Goal: Use online tool/utility

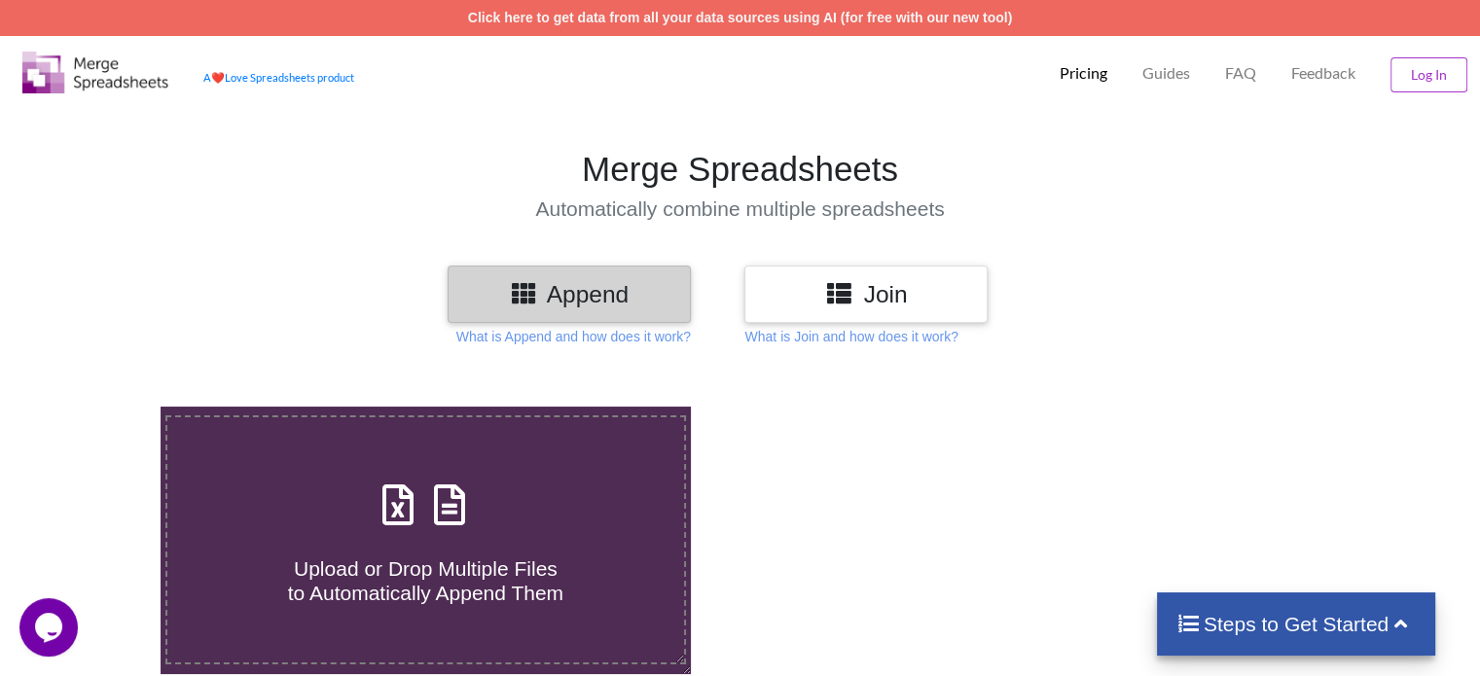
click at [581, 295] on h3 "Append" at bounding box center [569, 294] width 214 height 28
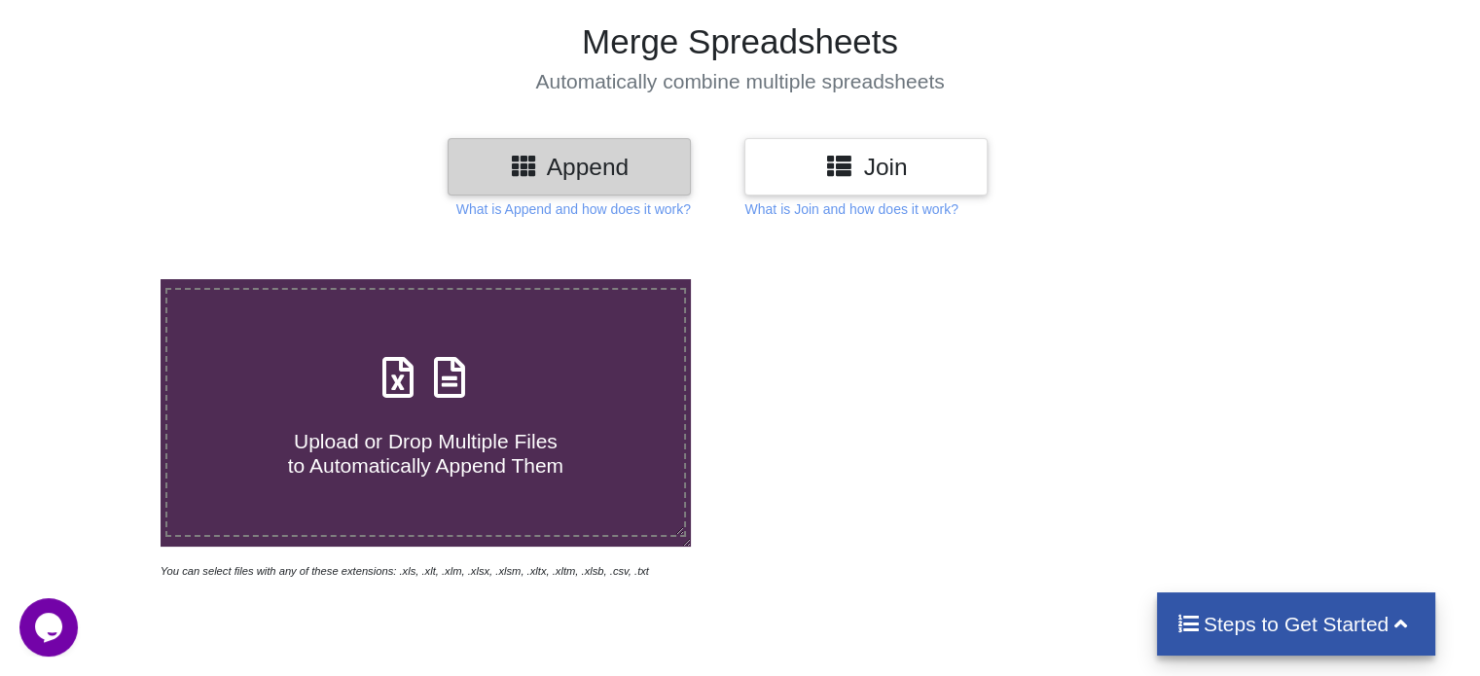
scroll to position [128, 0]
click at [447, 387] on icon at bounding box center [449, 366] width 49 height 41
click at [101, 278] on input "Upload or Drop Multiple Files to Automatically Append Them" at bounding box center [101, 278] width 0 height 0
type input "C:\fakepath\082025_07GWLPM5618H1Z3_GSTR2B_15092025_4.xlsx"
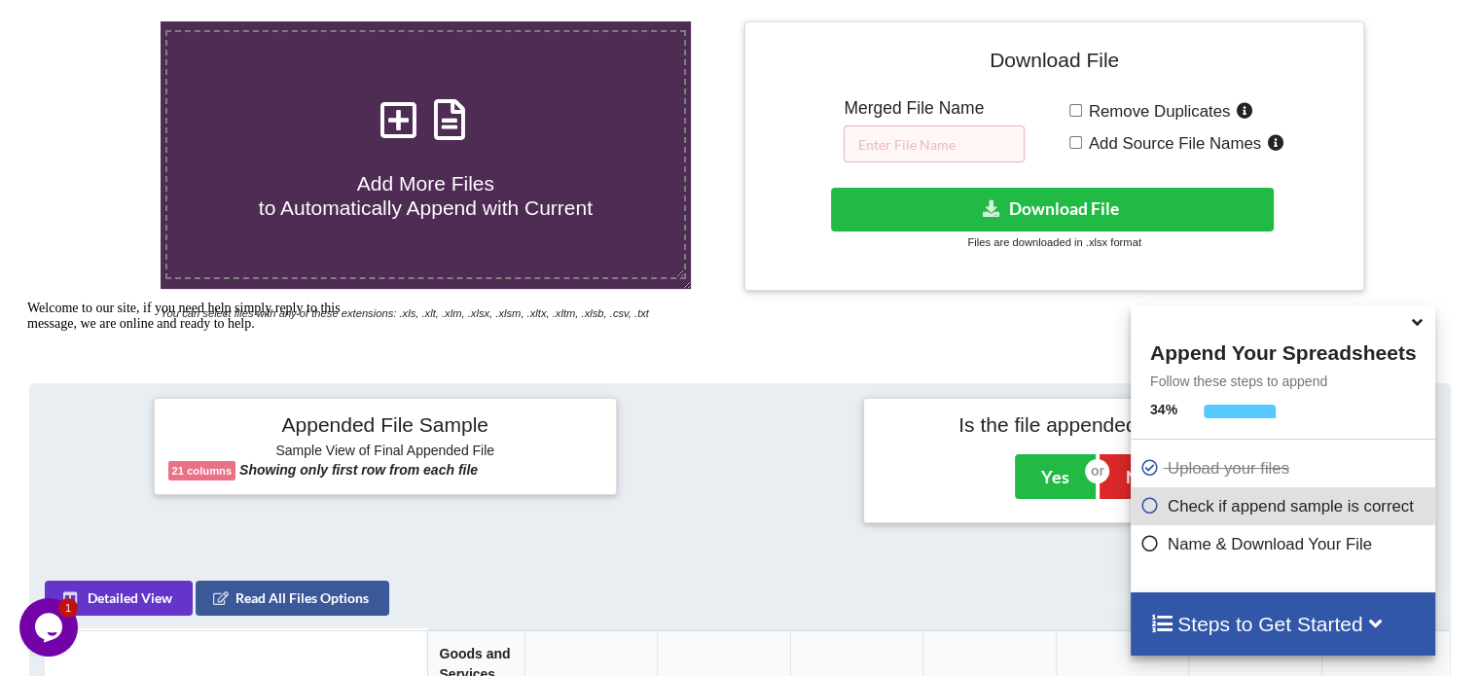
scroll to position [381, 0]
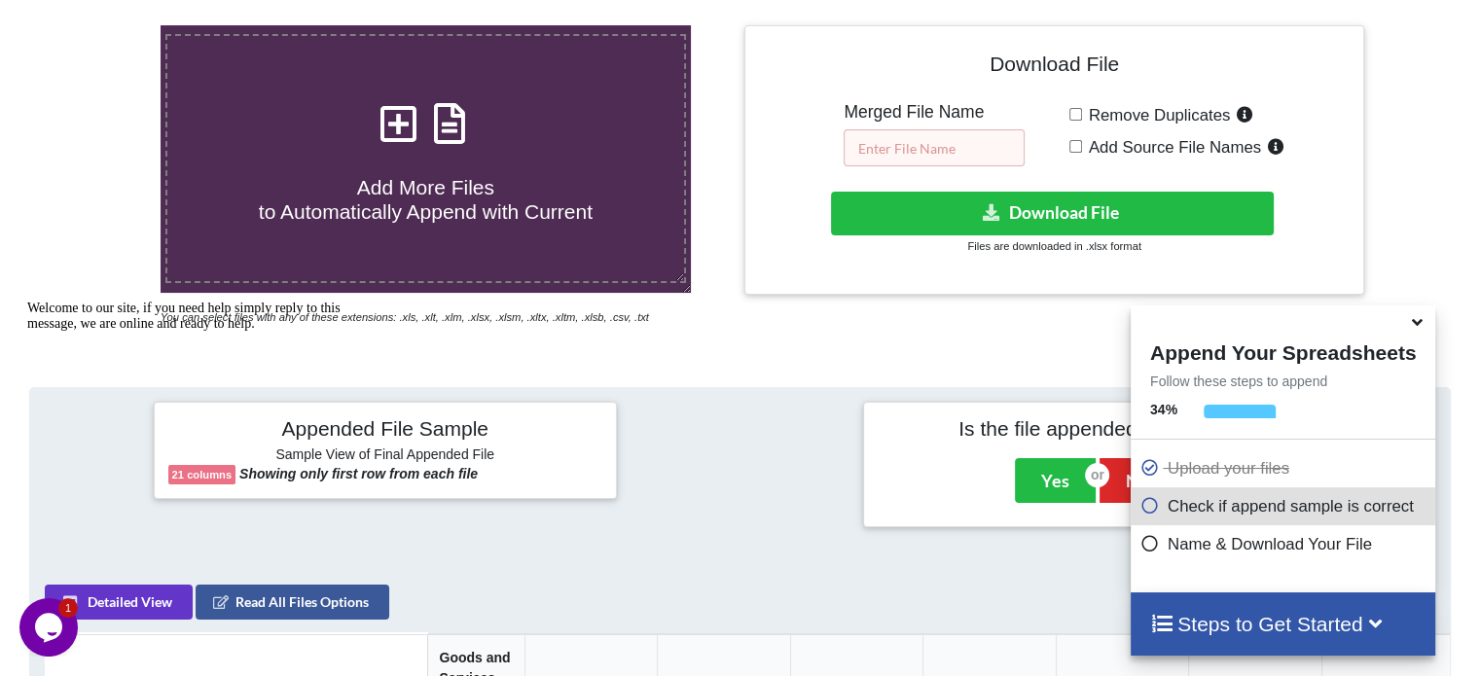
click at [949, 146] on input "text" at bounding box center [933, 147] width 181 height 37
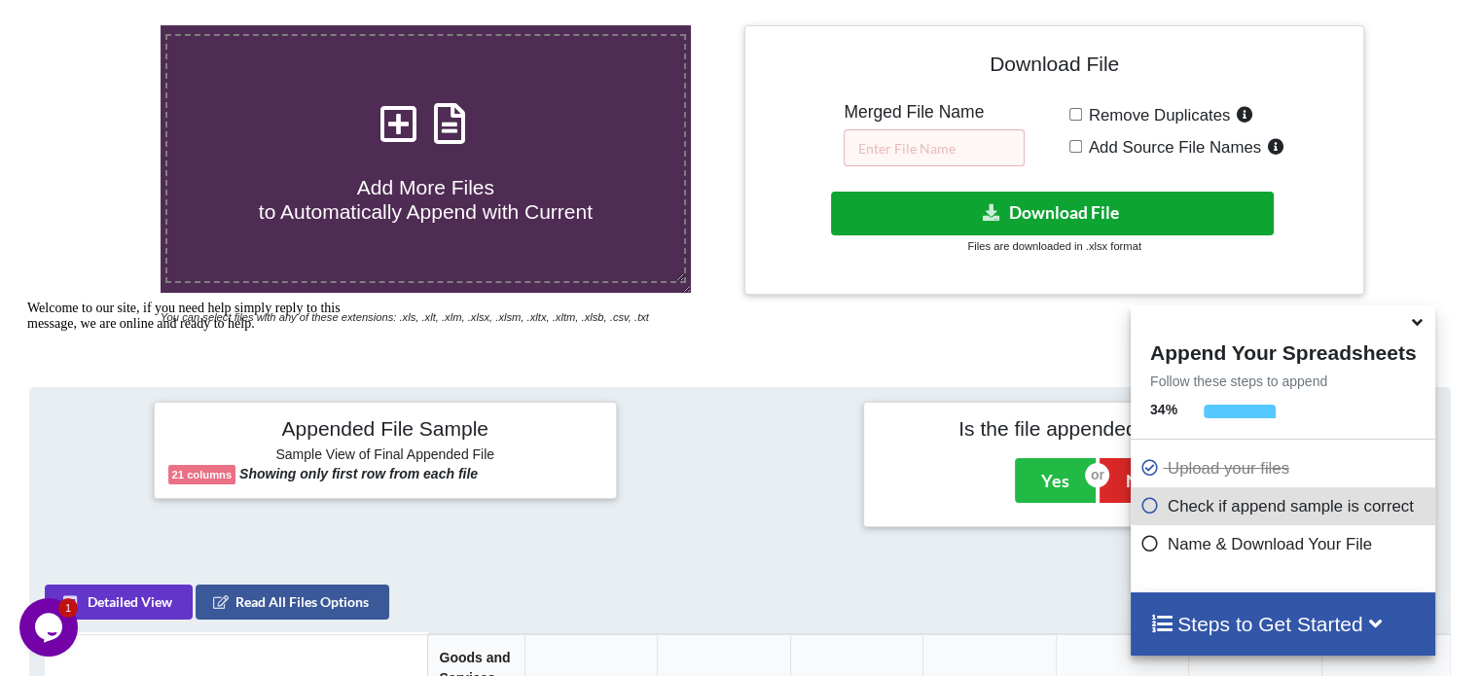
click at [989, 208] on icon at bounding box center [992, 211] width 20 height 15
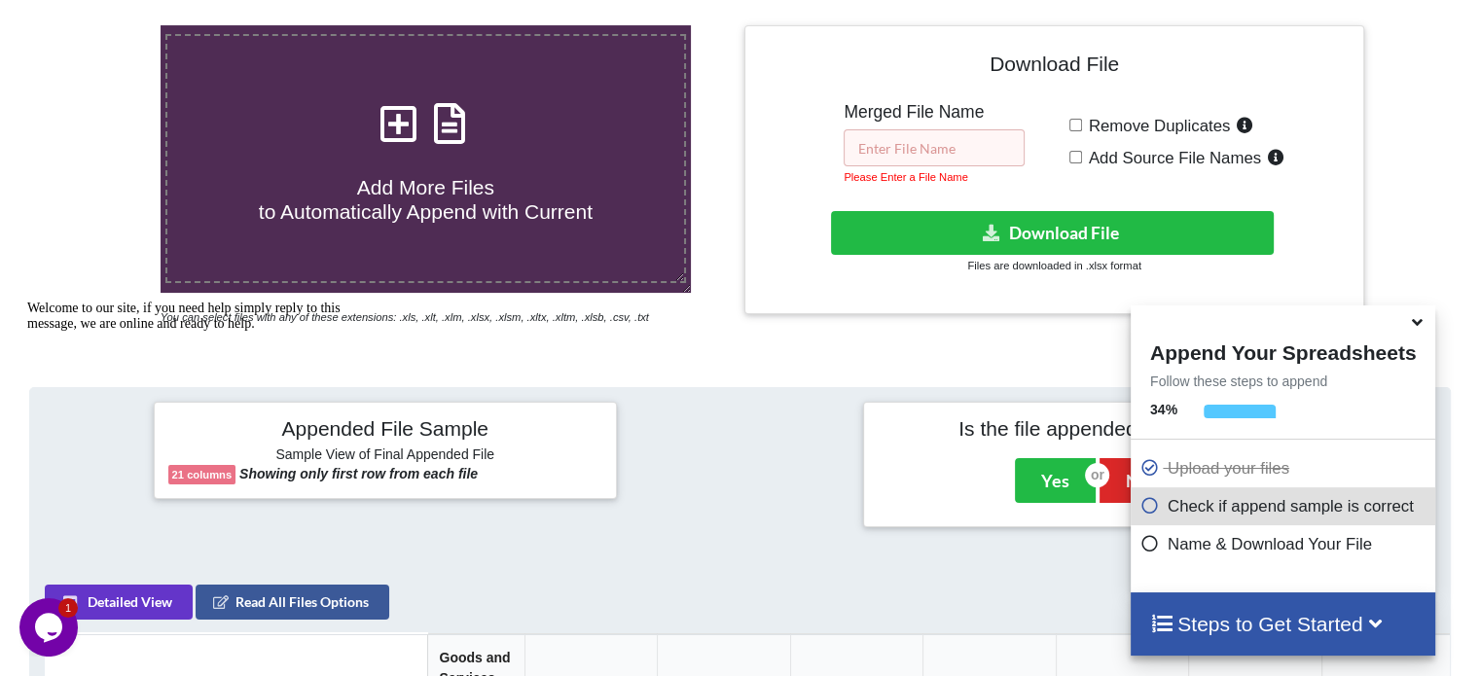
click at [949, 144] on input "text" at bounding box center [933, 147] width 181 height 37
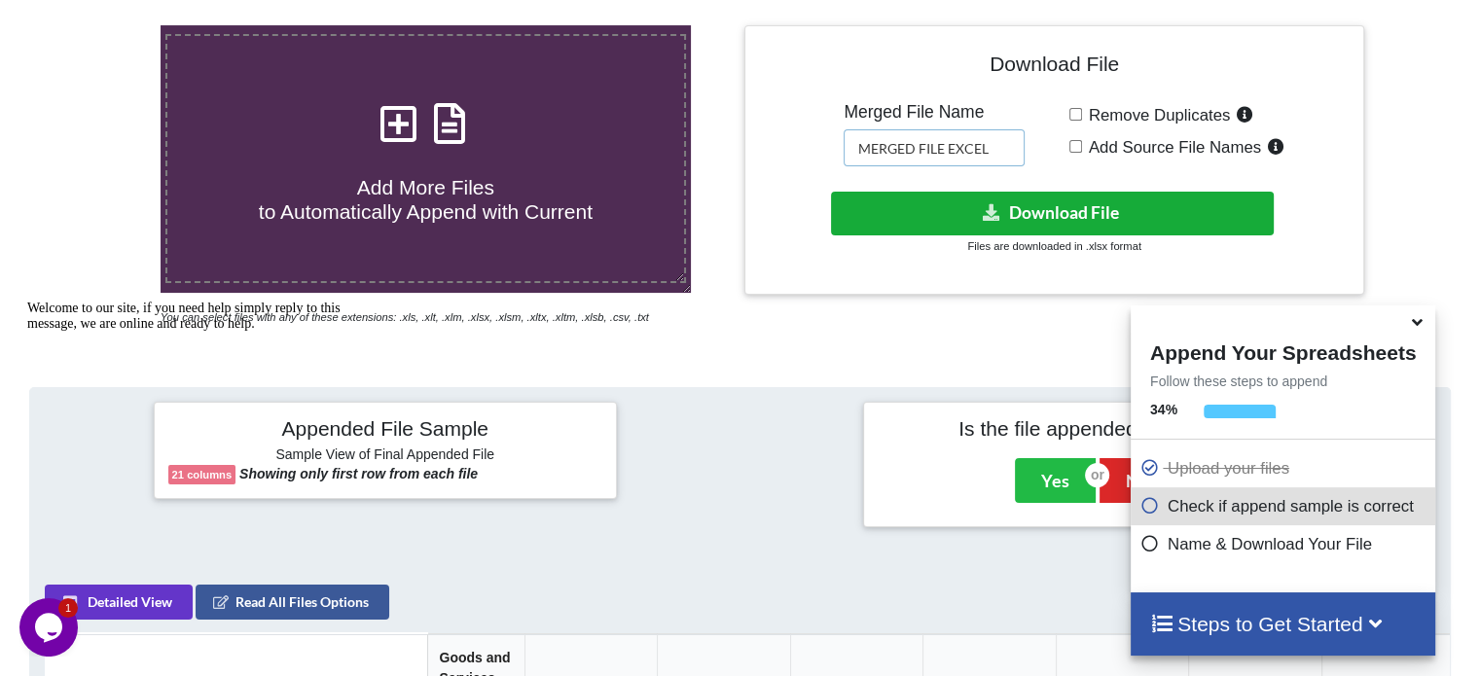
type input "MERGED FILE EXCEL"
click at [1025, 218] on button "Download File" at bounding box center [1052, 214] width 443 height 44
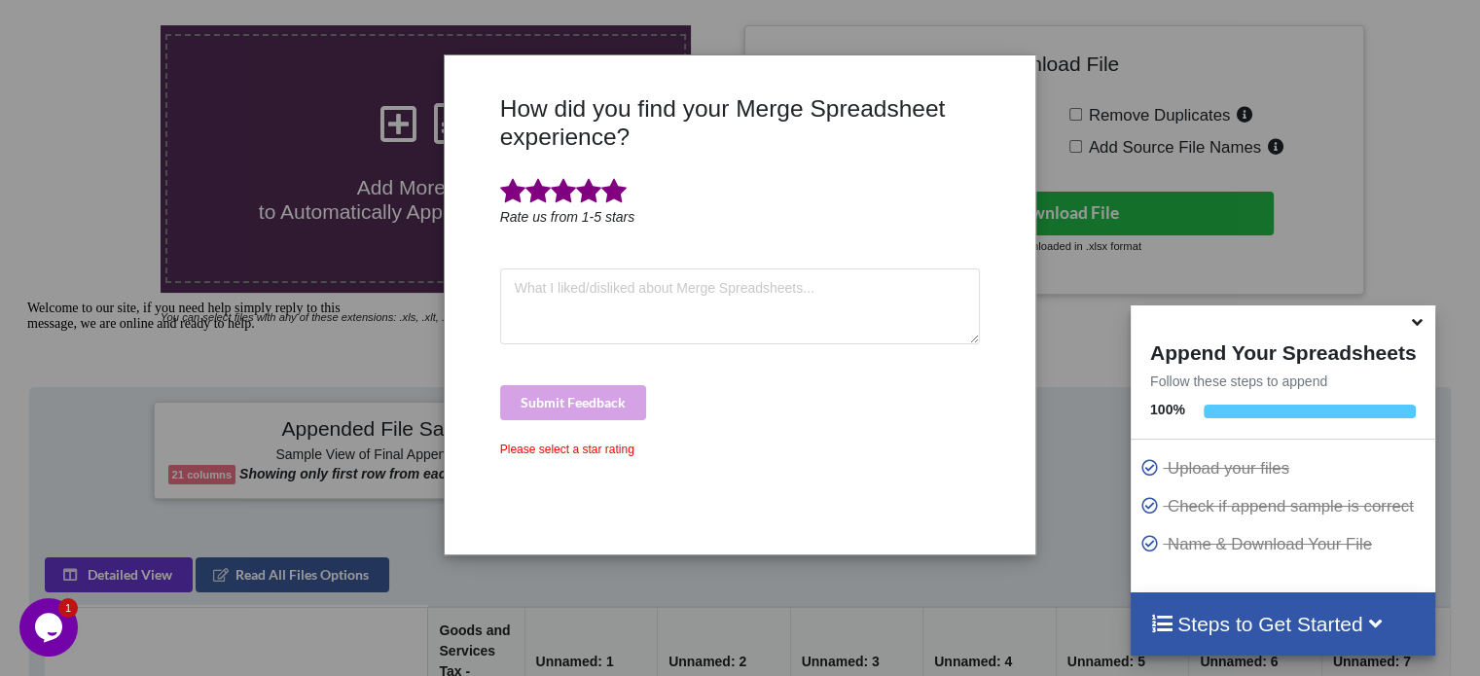
click at [613, 196] on span at bounding box center [613, 191] width 25 height 27
